Goal: Subscribe to service/newsletter

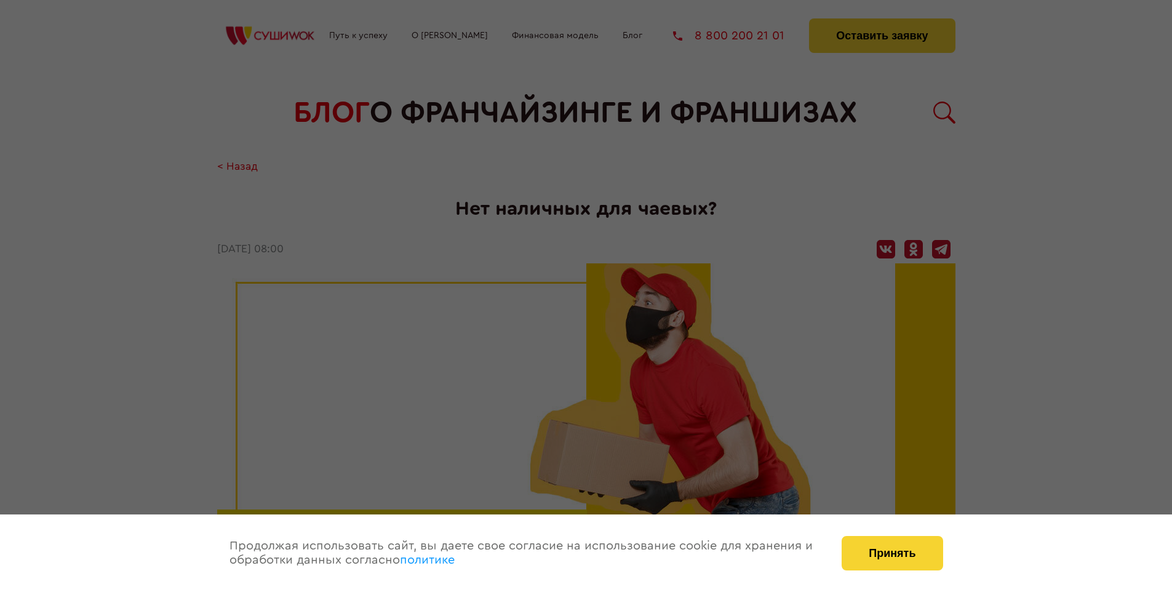
scroll to position [1582, 0]
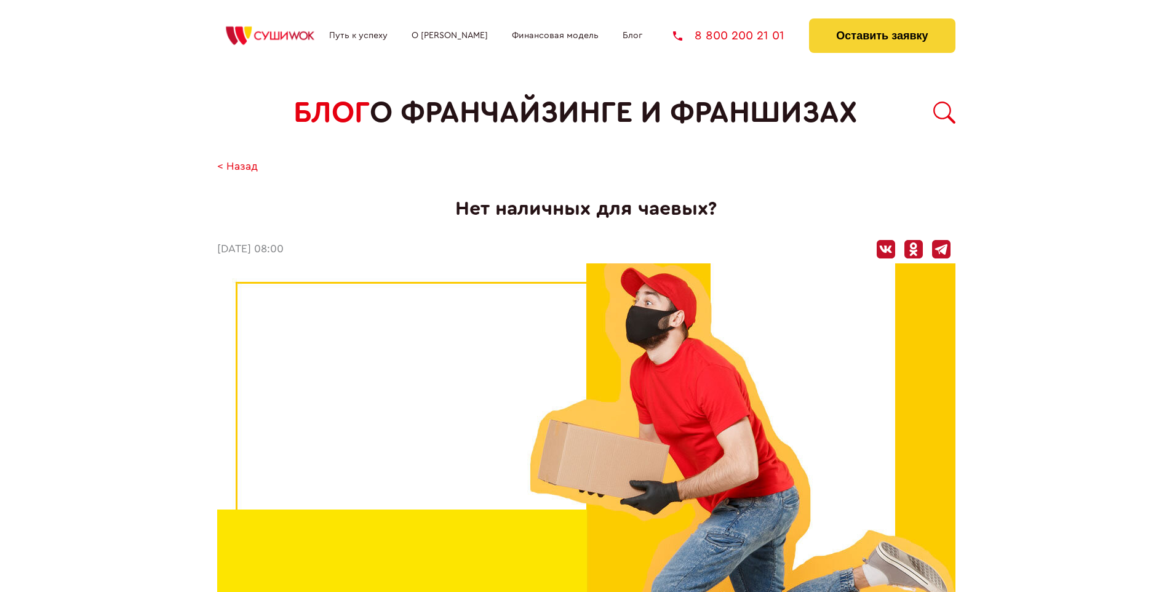
scroll to position [1582, 0]
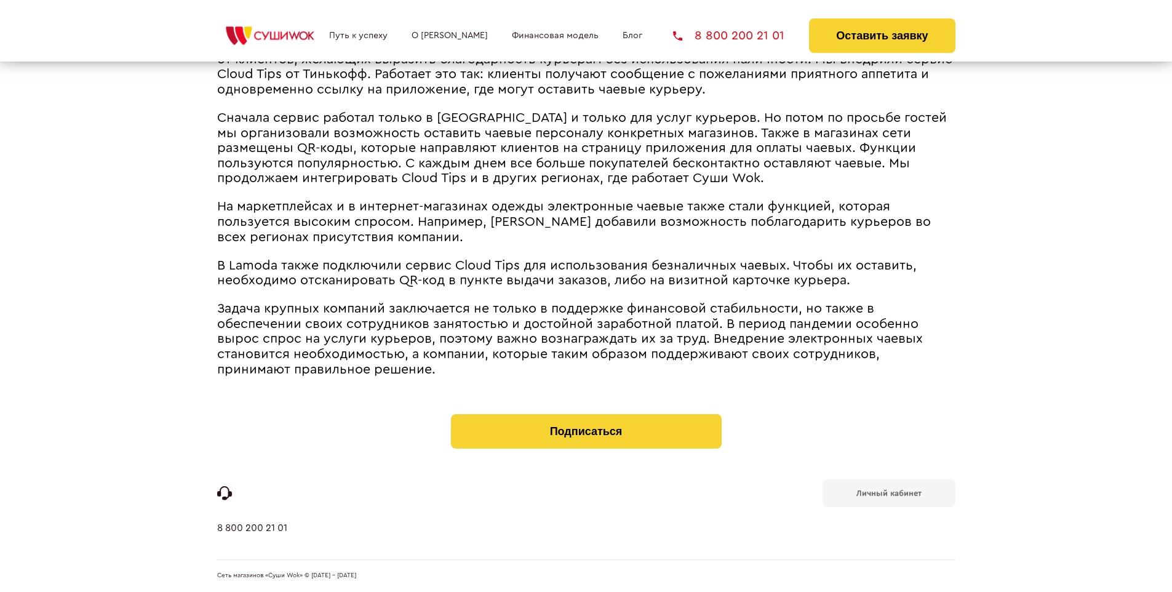
click at [888, 492] on b "Личный кабинет" at bounding box center [888, 493] width 65 height 8
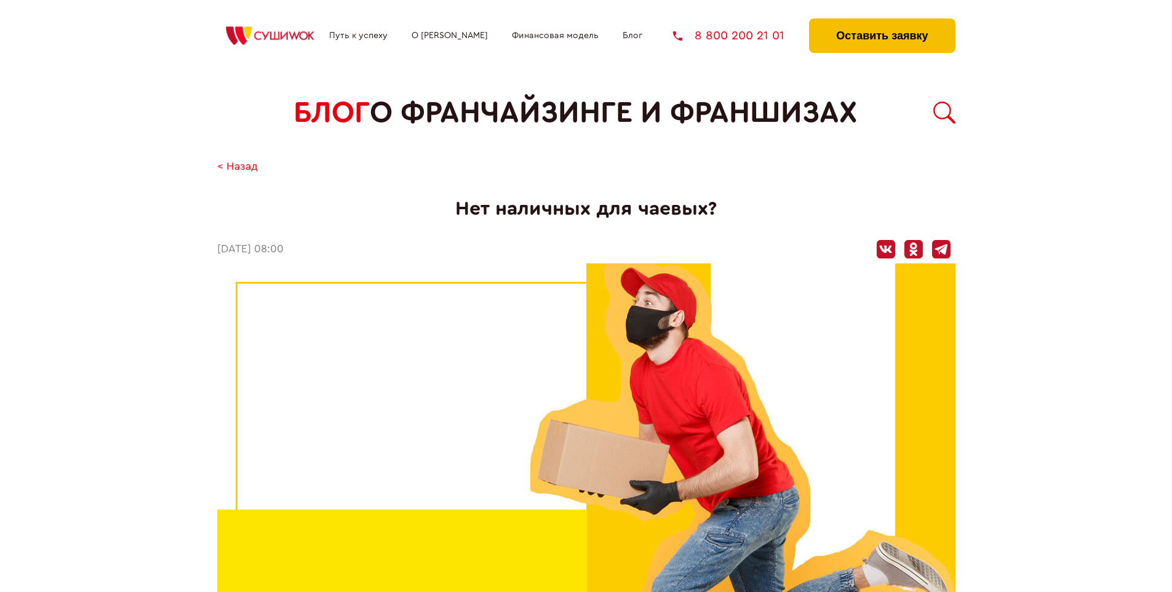
click at [882, 22] on button "Оставить заявку" at bounding box center [882, 35] width 146 height 34
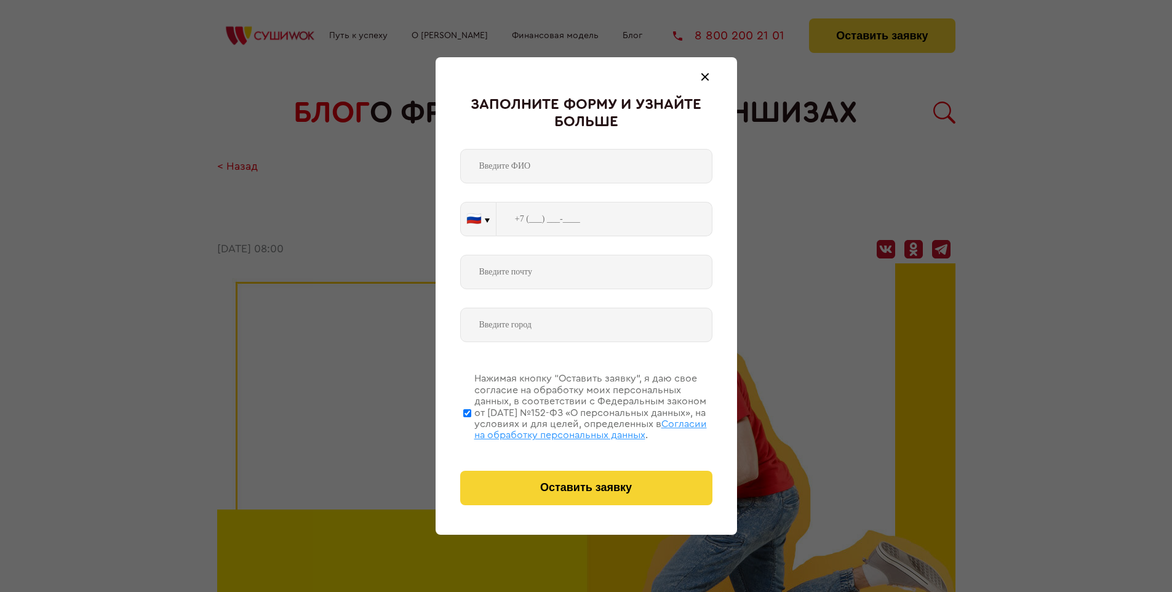
click at [570, 428] on span "Согласии на обработку персональных данных" at bounding box center [590, 429] width 233 height 21
click at [471, 428] on input "Нажимая кнопку “Оставить заявку”, я даю свое согласие на обработку моих персона…" at bounding box center [467, 413] width 8 height 98
checkbox input "false"
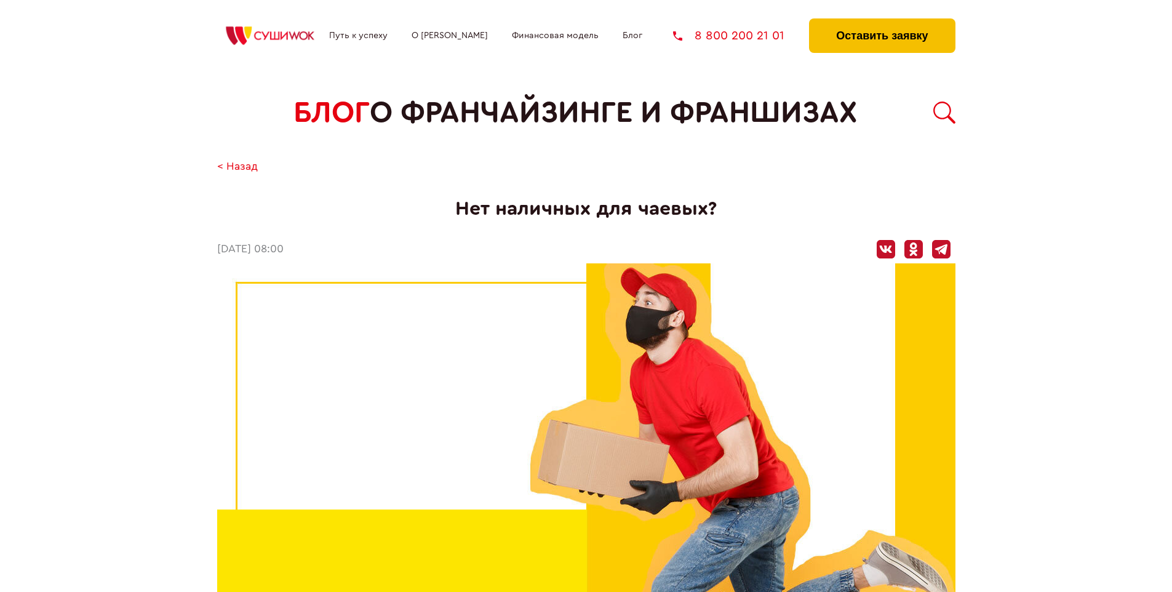
click at [882, 22] on button "Оставить заявку" at bounding box center [882, 35] width 146 height 34
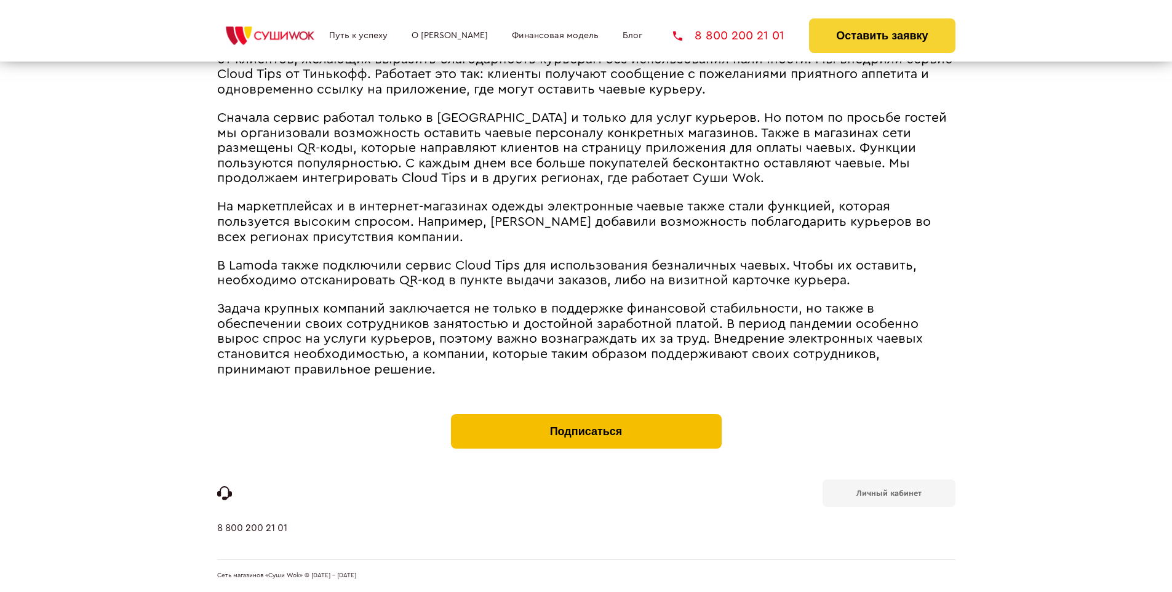
click at [586, 417] on button "Подписаться" at bounding box center [586, 431] width 271 height 34
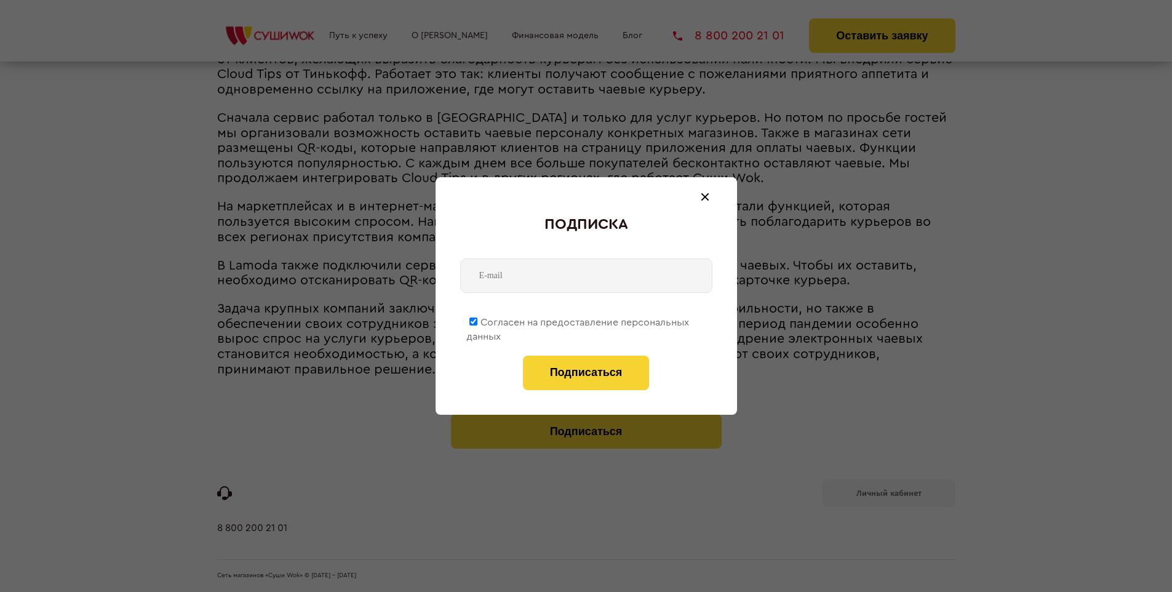
click at [578, 320] on span "Согласен на предоставление персональных данных" at bounding box center [577, 329] width 223 height 24
click at [477, 320] on input "Согласен на предоставление персональных данных" at bounding box center [473, 321] width 8 height 8
checkbox input "false"
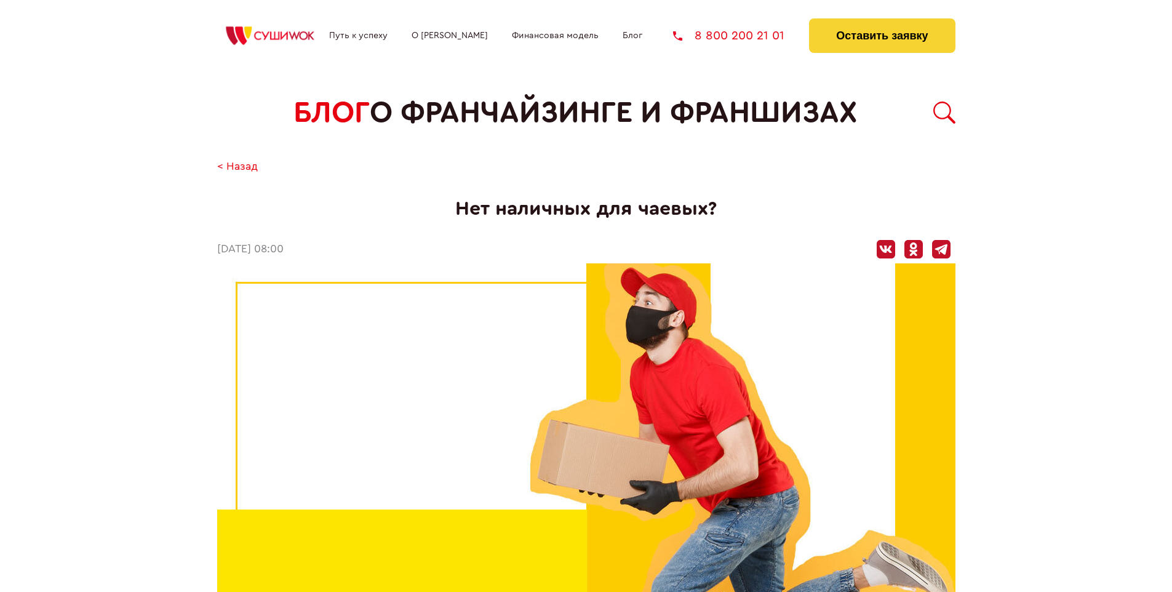
scroll to position [1582, 0]
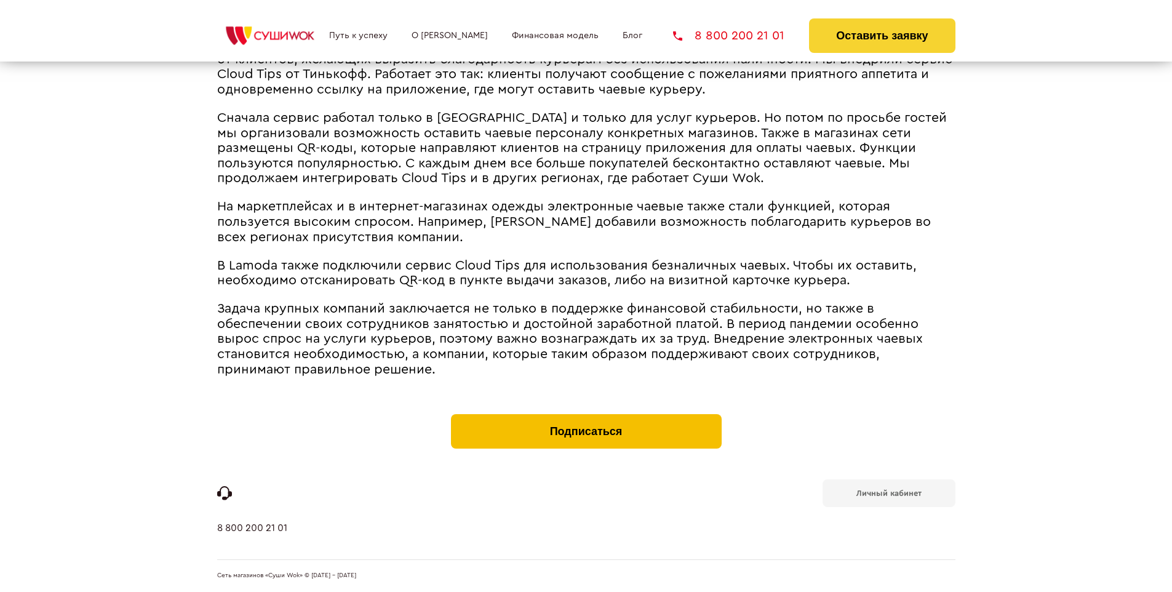
click at [586, 417] on button "Подписаться" at bounding box center [586, 431] width 271 height 34
